Goal: Transaction & Acquisition: Purchase product/service

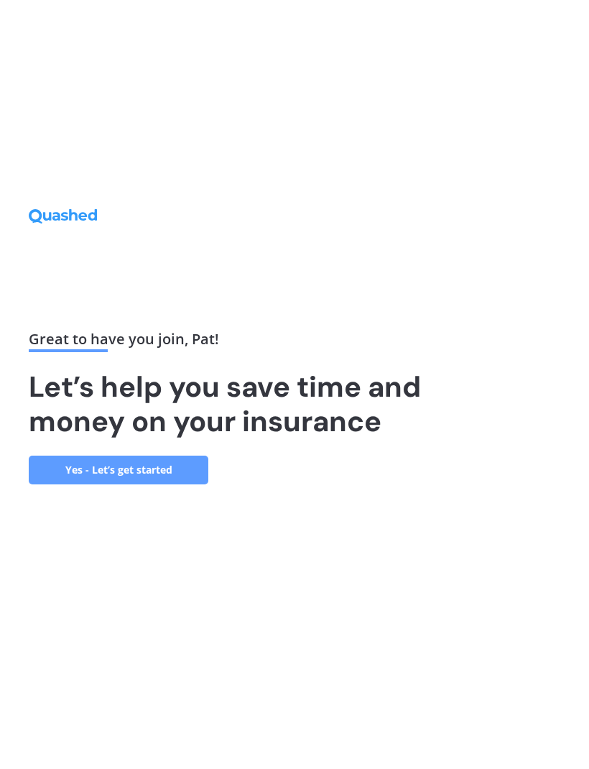
click at [126, 484] on link "Yes - Let’s get started" at bounding box center [119, 470] width 180 height 29
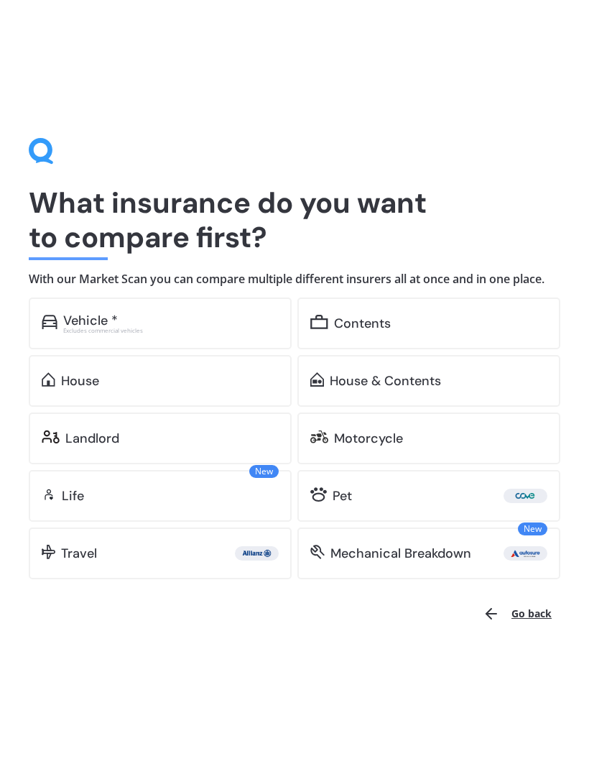
click at [351, 381] on div "House & Contents" at bounding box center [385, 381] width 111 height 14
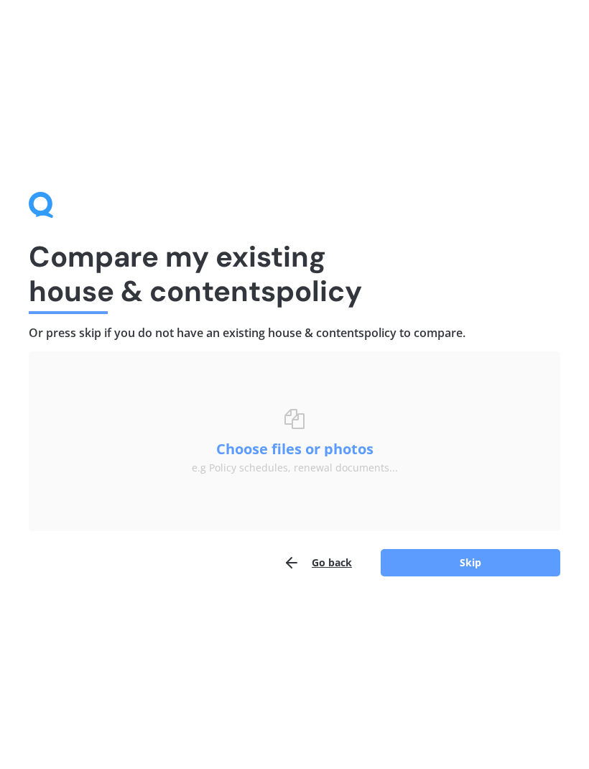
click at [474, 559] on button "Skip" at bounding box center [471, 562] width 180 height 27
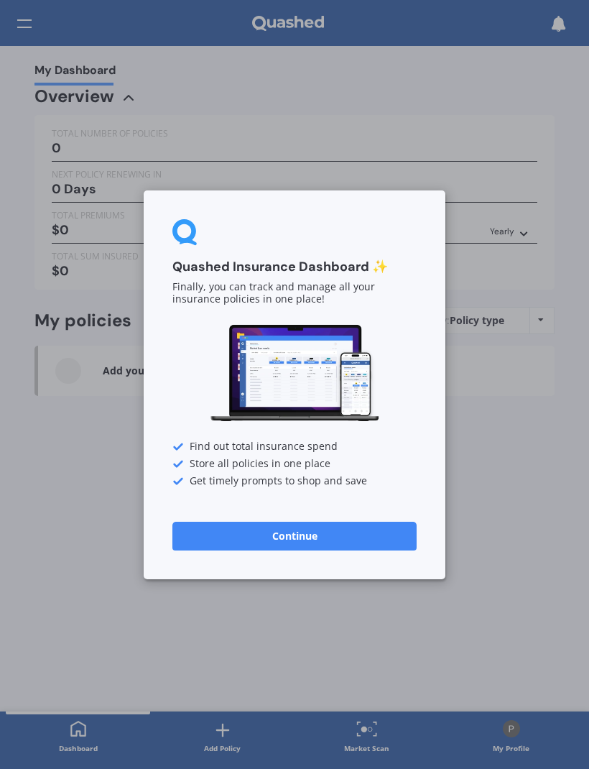
click at [300, 540] on button "Continue" at bounding box center [294, 535] width 244 height 29
